Goal: Navigation & Orientation: Find specific page/section

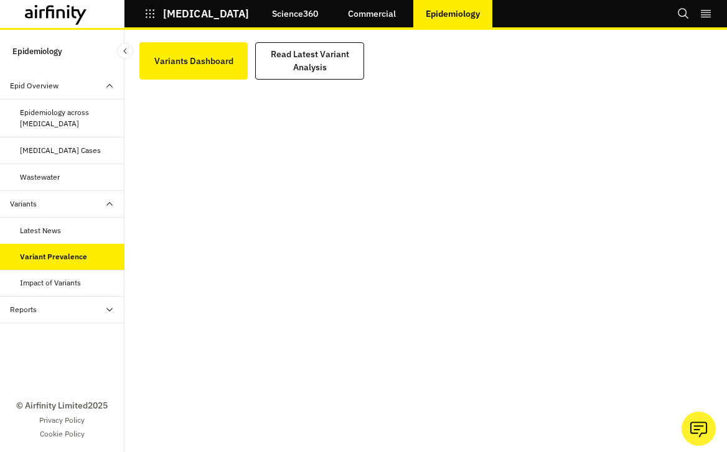
click at [151, 19] on icon "button" at bounding box center [149, 13] width 11 height 11
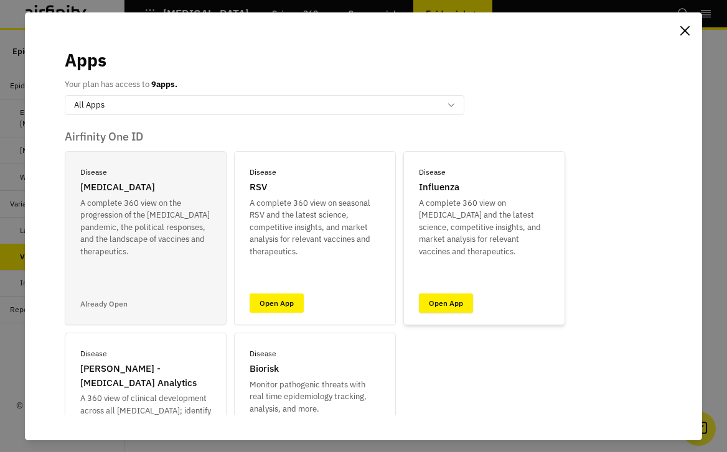
click at [441, 306] on link "Open App" at bounding box center [446, 303] width 54 height 19
